Goal: Find specific page/section: Find specific page/section

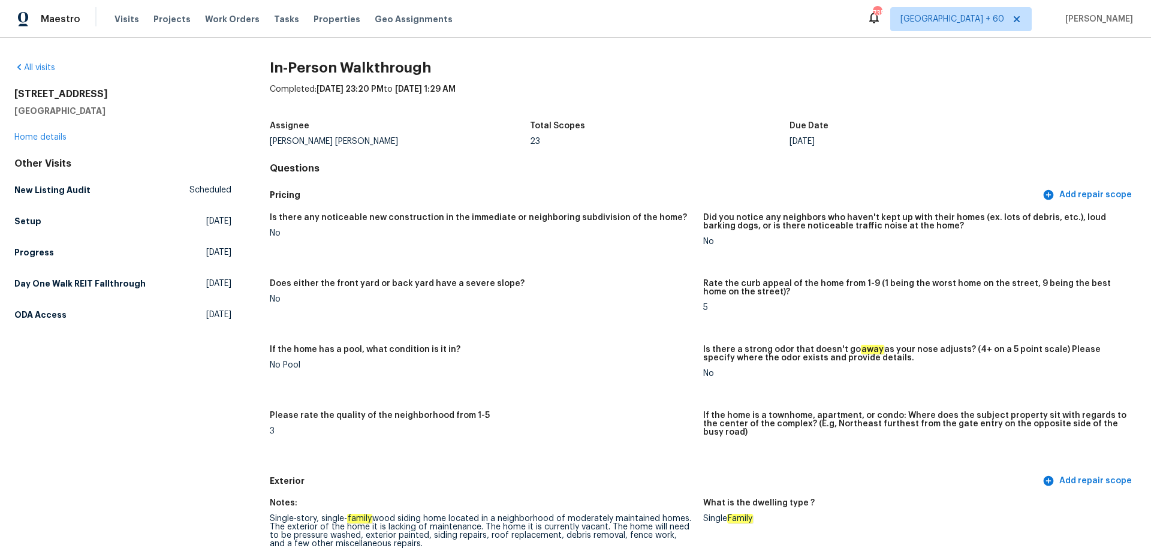
scroll to position [420, 0]
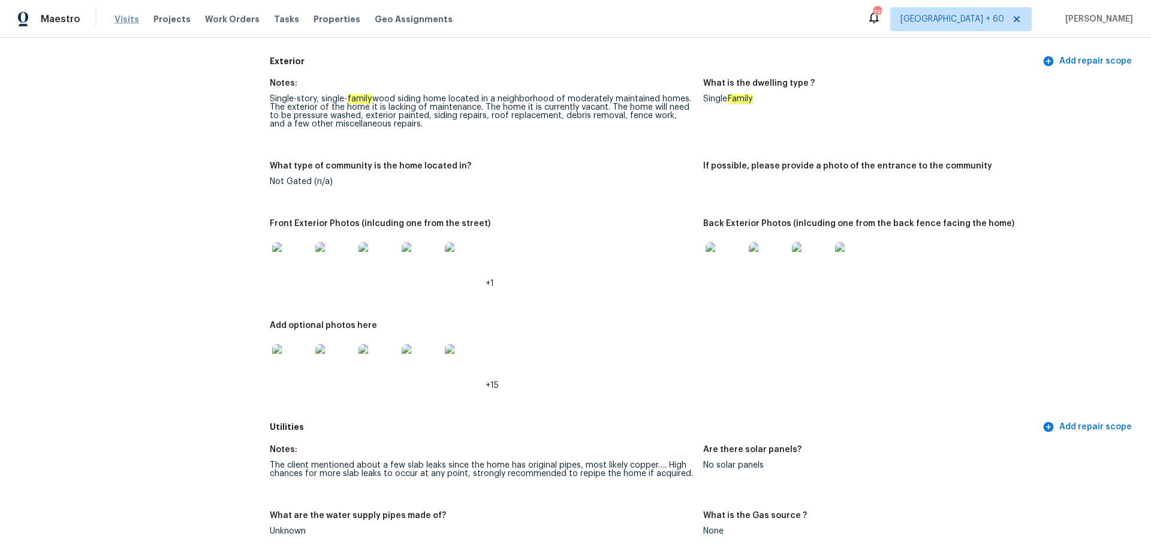
click at [119, 17] on span "Visits" at bounding box center [127, 19] width 25 height 12
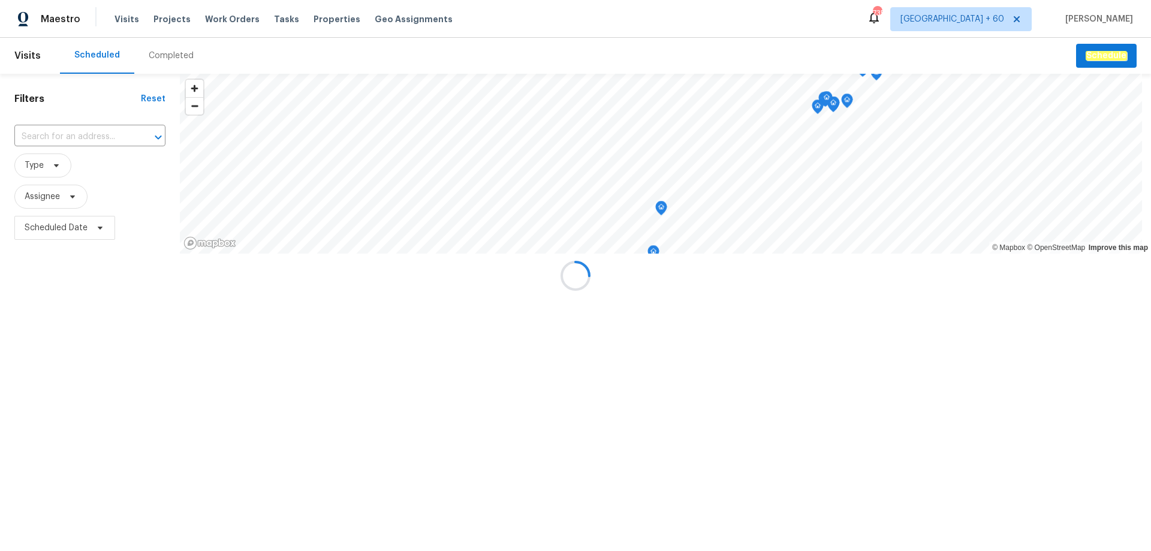
click at [170, 55] on div at bounding box center [575, 275] width 1151 height 551
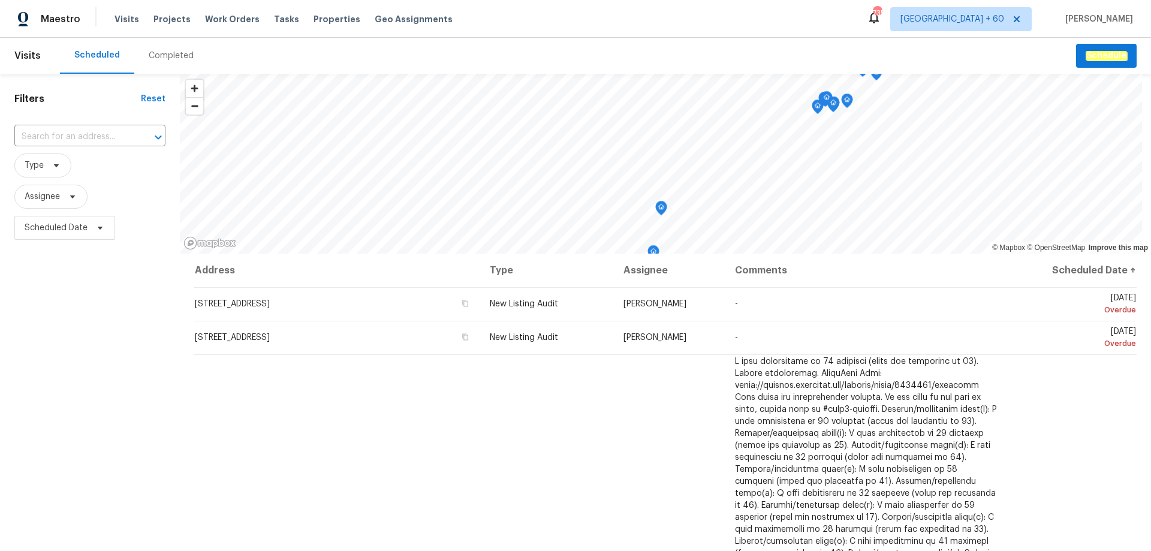
click at [170, 55] on div "Completed" at bounding box center [171, 56] width 45 height 12
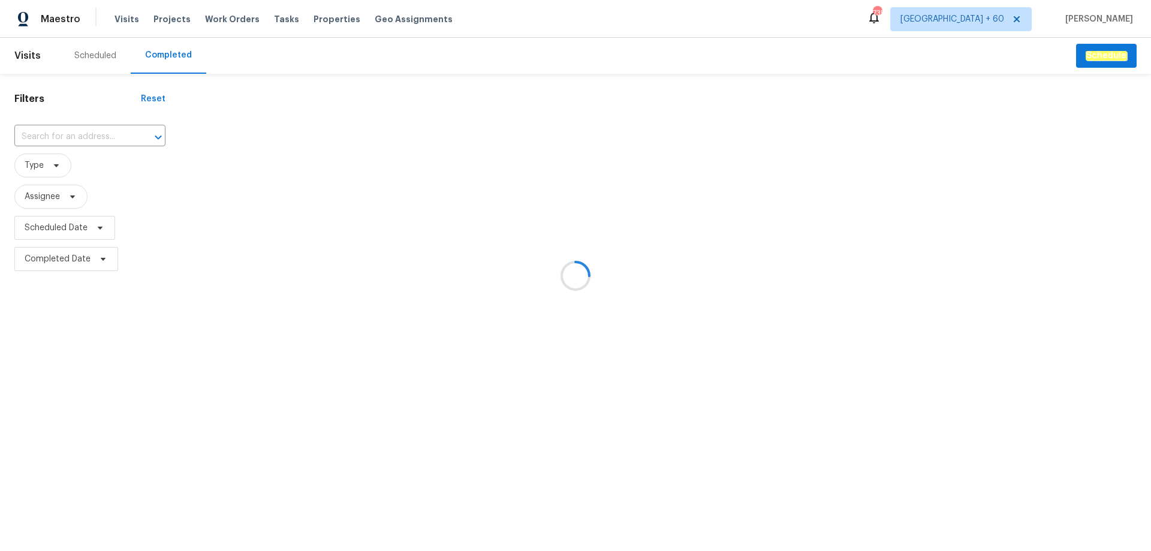
click at [79, 140] on div at bounding box center [575, 275] width 1151 height 551
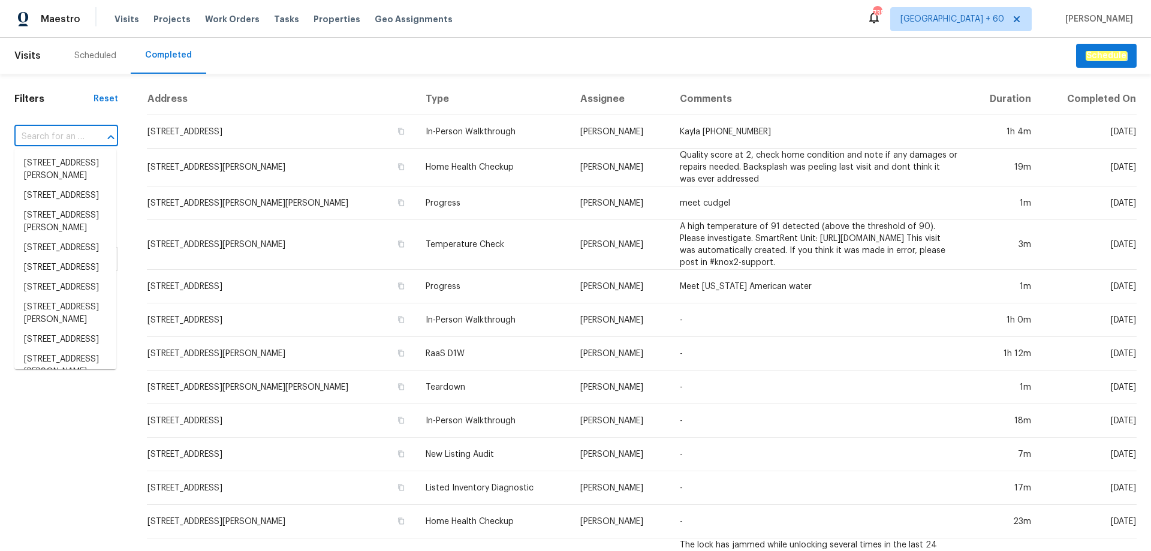
click at [79, 140] on input "text" at bounding box center [49, 137] width 70 height 19
paste input "[STREET_ADDRESS][PERSON_NAME]"
type input "[STREET_ADDRESS][PERSON_NAME]"
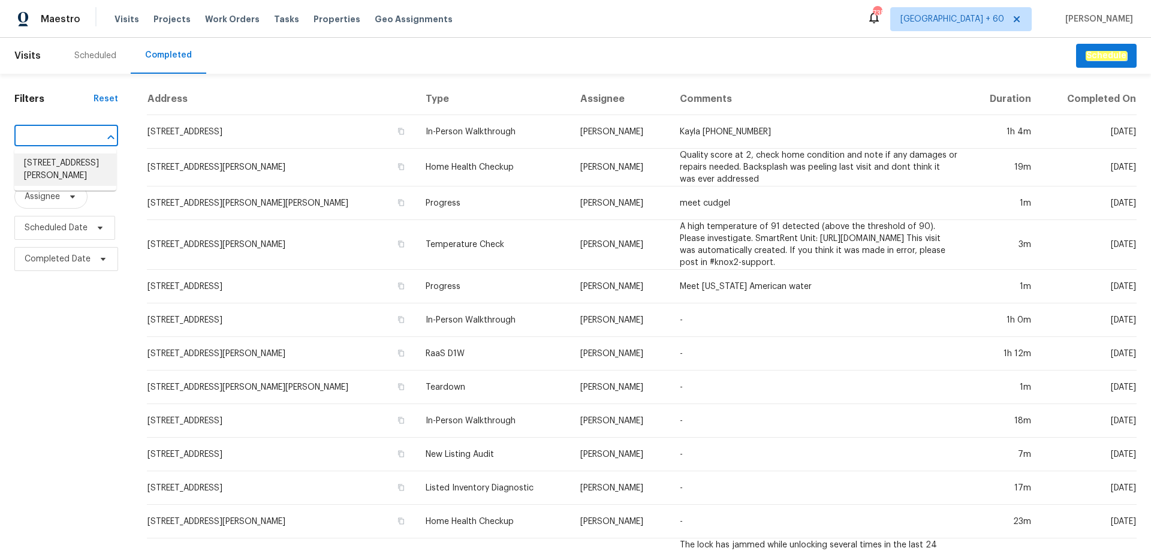
click at [80, 167] on li "[STREET_ADDRESS][PERSON_NAME]" at bounding box center [65, 169] width 102 height 32
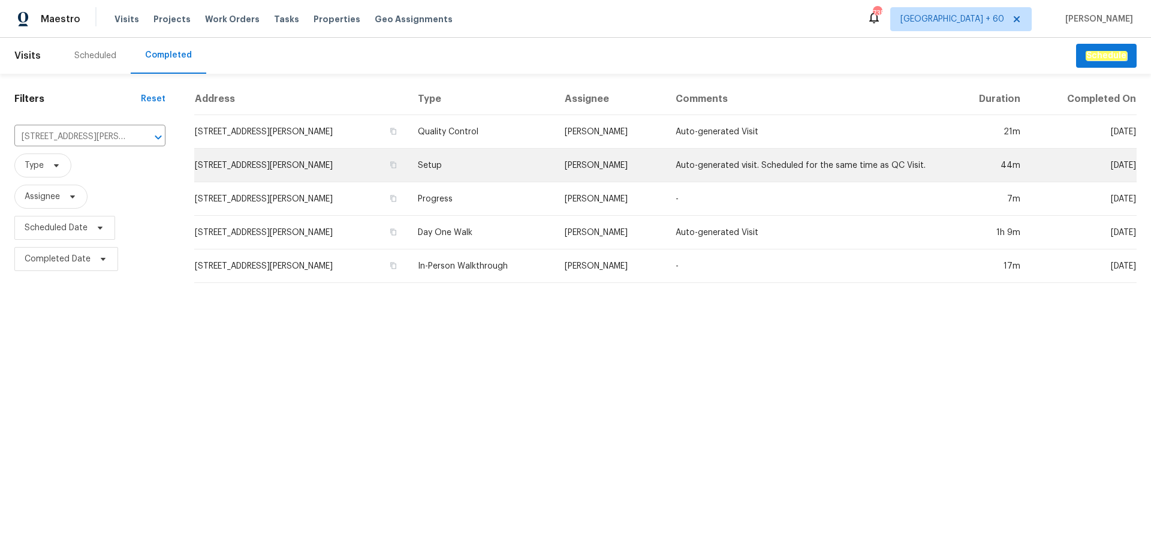
click at [388, 165] on td "[STREET_ADDRESS][PERSON_NAME]" at bounding box center [301, 166] width 214 height 34
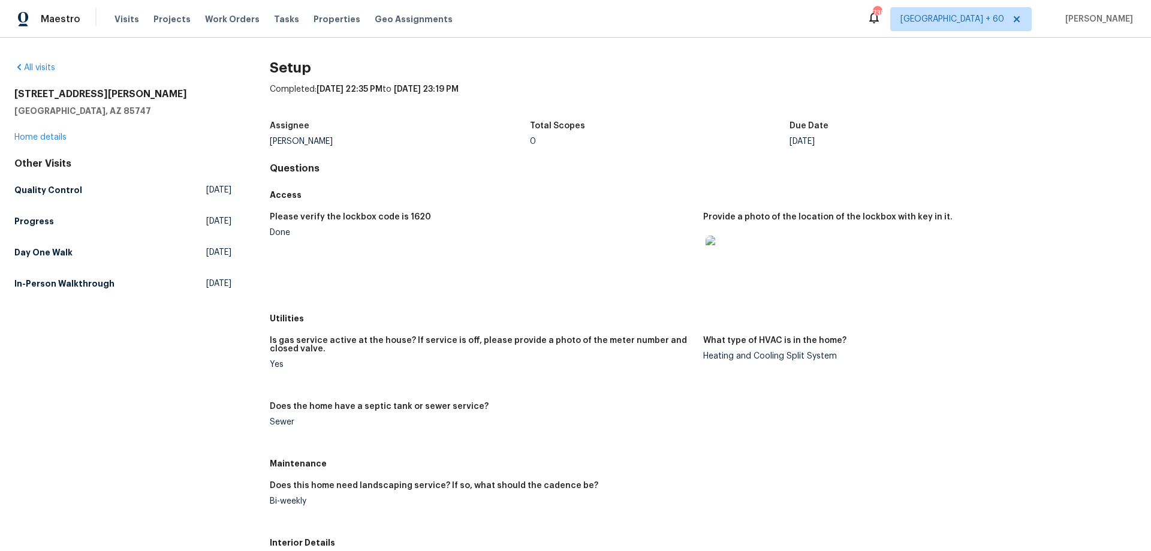
scroll to position [1253, 0]
